Goal: Book appointment/travel/reservation

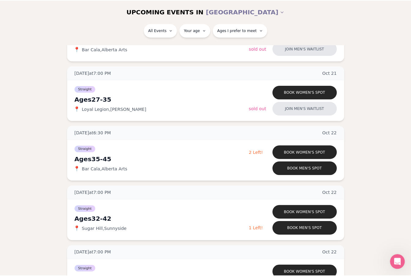
scroll to position [1008, 0]
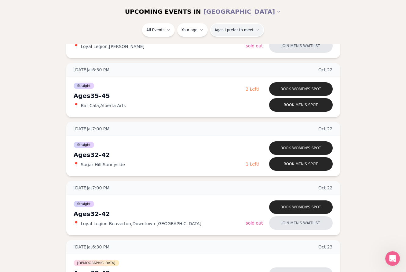
click at [229, 28] on span "Ages I prefer to meet" at bounding box center [234, 30] width 39 height 5
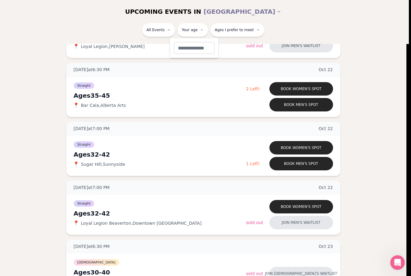
type input "**"
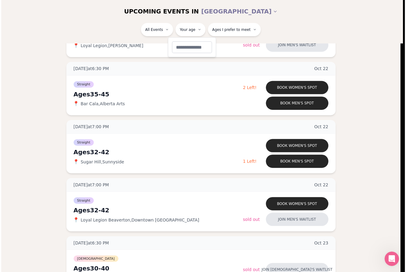
scroll to position [32, 0]
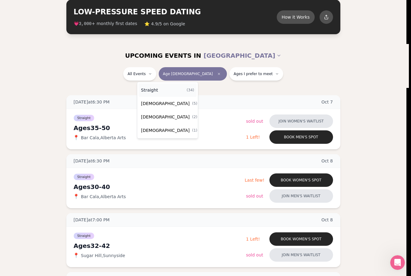
click at [162, 90] on div "Straight ( 34 )" at bounding box center [167, 89] width 58 height 13
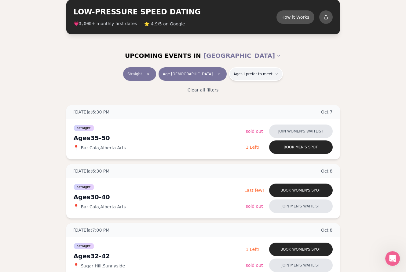
click at [241, 79] on button "Ages I prefer to meet" at bounding box center [256, 73] width 54 height 13
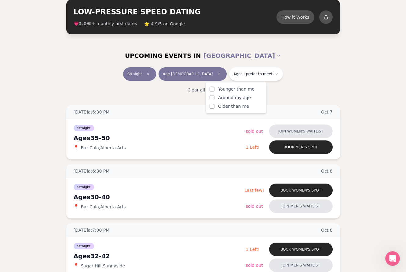
click at [354, 87] on div "Clear all filters" at bounding box center [203, 89] width 342 height 13
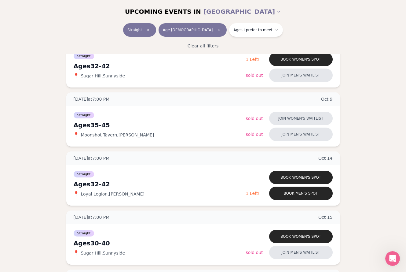
scroll to position [314, 0]
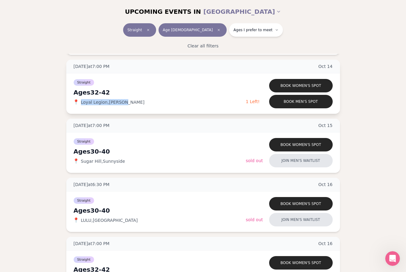
drag, startPoint x: 123, startPoint y: 103, endPoint x: 79, endPoint y: 102, distance: 44.3
click at [79, 102] on div "📍 Loyal Legion , [PERSON_NAME]" at bounding box center [160, 102] width 172 height 6
copy div "📍 Loyal Legion , [PERSON_NAME]"
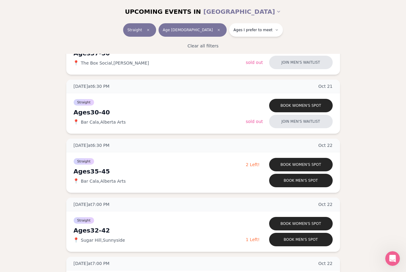
scroll to position [619, 0]
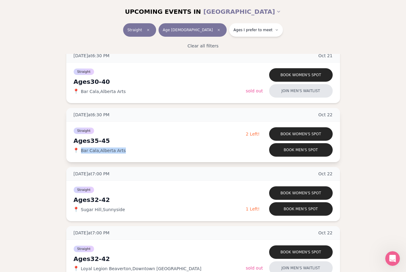
drag, startPoint x: 125, startPoint y: 151, endPoint x: 80, endPoint y: 152, distance: 44.3
click at [80, 152] on div "📍 Bar Cala , [GEOGRAPHIC_DATA] Arts" at bounding box center [160, 150] width 172 height 6
copy span "Bar Cala , [GEOGRAPHIC_DATA] Arts"
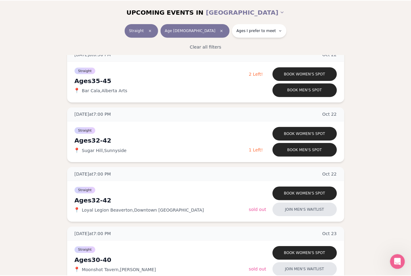
scroll to position [650, 0]
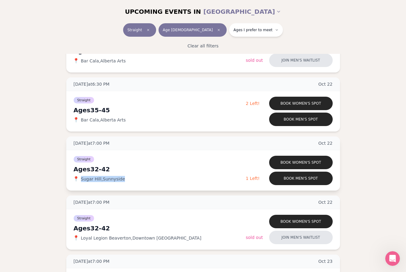
drag, startPoint x: 129, startPoint y: 179, endPoint x: 81, endPoint y: 181, distance: 48.3
click at [81, 181] on div "📍 [GEOGRAPHIC_DATA] , [GEOGRAPHIC_DATA]" at bounding box center [160, 179] width 172 height 6
copy span "Sugar Hill , [GEOGRAPHIC_DATA]"
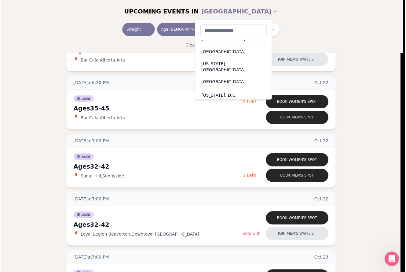
scroll to position [0, 0]
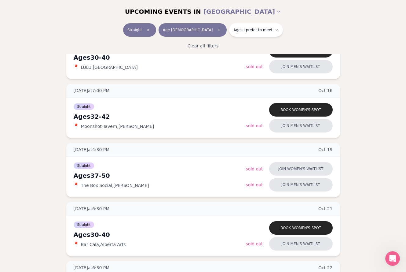
scroll to position [375, 0]
